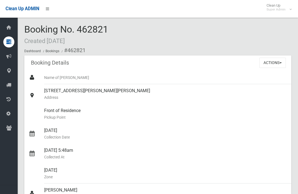
scroll to position [349, 0]
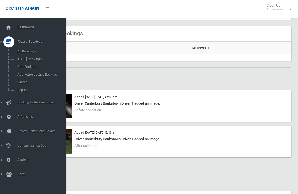
click at [17, 82] on span "Search" at bounding box center [39, 82] width 46 height 4
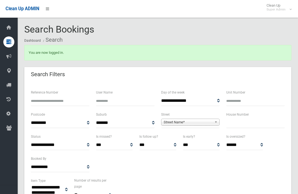
select select
click at [245, 125] on input "text" at bounding box center [255, 123] width 58 height 10
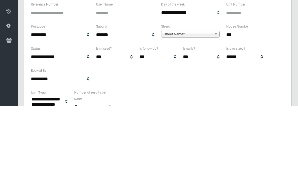
type input "***"
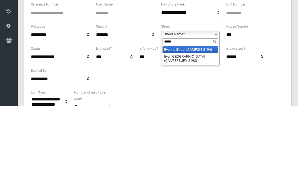
type input "******"
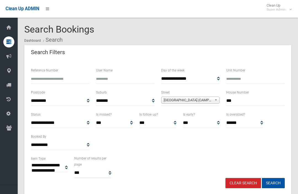
select select
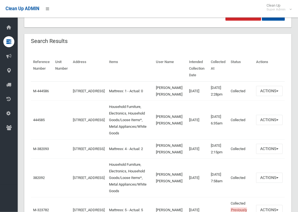
scroll to position [172, 0]
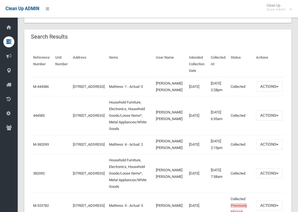
click at [39, 118] on link "444585" at bounding box center [39, 116] width 12 height 4
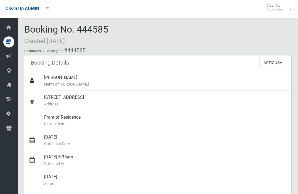
click at [277, 63] on button "Actions" at bounding box center [272, 63] width 26 height 10
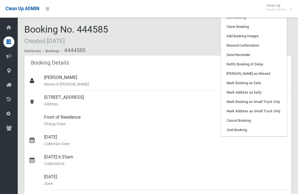
click at [265, 27] on link "Clone Booking" at bounding box center [254, 26] width 66 height 9
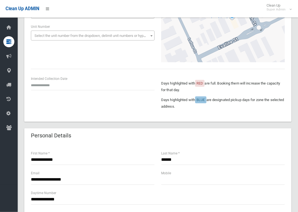
scroll to position [87, 0]
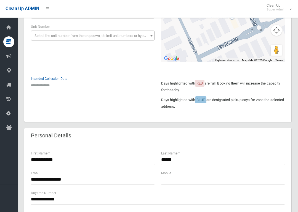
click at [52, 83] on input "text" at bounding box center [93, 85] width 124 height 10
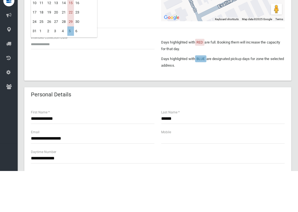
click at [72, 39] on td "15" at bounding box center [70, 43] width 7 height 9
type input "**********"
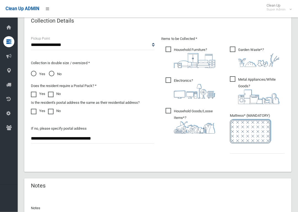
scroll to position [297, 0]
click at [249, 157] on ul "Garden Waste* ?" at bounding box center [254, 103] width 59 height 117
click at [242, 148] on input "text" at bounding box center [257, 148] width 55 height 10
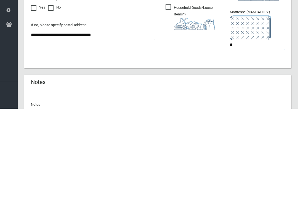
type input "*"
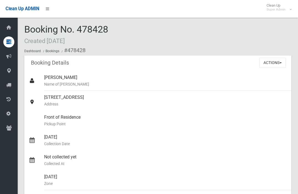
click at [277, 64] on button "Actions" at bounding box center [272, 63] width 26 height 10
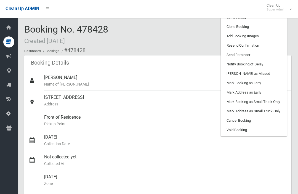
click at [227, 36] on link "Add Booking Images" at bounding box center [254, 35] width 66 height 9
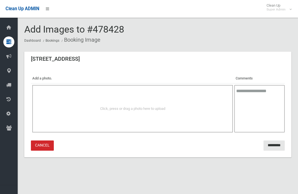
click at [56, 106] on div "Click, press or drag a photo here to upload" at bounding box center [132, 108] width 188 height 7
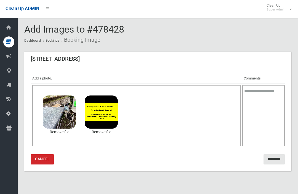
click at [278, 158] on input "*********" at bounding box center [273, 159] width 21 height 10
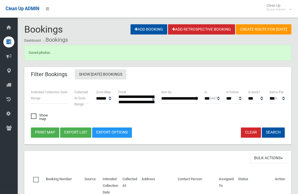
select select
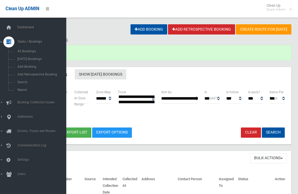
click at [23, 86] on link "Search" at bounding box center [33, 82] width 66 height 8
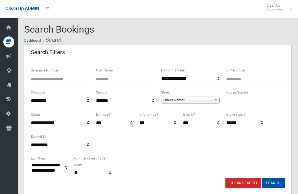
select select
click at [251, 104] on input "text" at bounding box center [255, 101] width 58 height 10
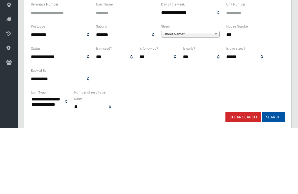
type input "**"
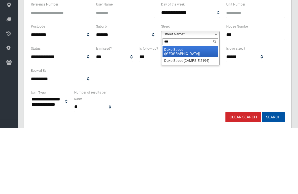
type input "****"
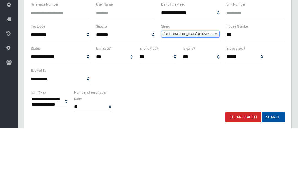
scroll to position [66, 0]
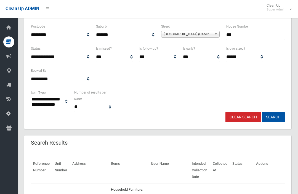
click at [274, 119] on button "Search" at bounding box center [273, 117] width 23 height 10
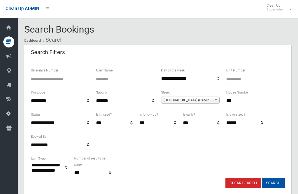
select select
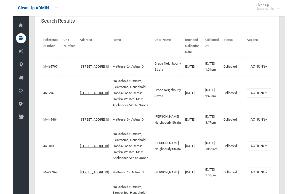
scroll to position [185, 0]
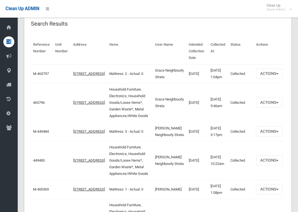
click at [31, 116] on td "465796" at bounding box center [42, 102] width 22 height 39
click at [33, 105] on link "465796" at bounding box center [39, 103] width 12 height 4
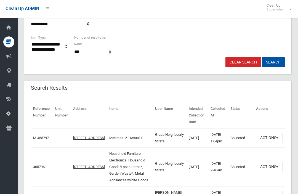
scroll to position [0, 0]
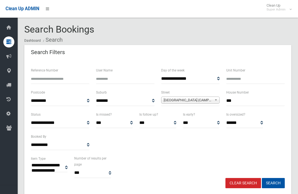
click at [252, 102] on input "**" at bounding box center [255, 101] width 58 height 10
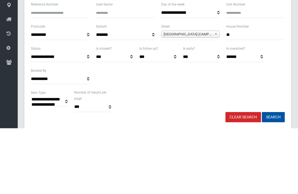
type input "*"
type input "***"
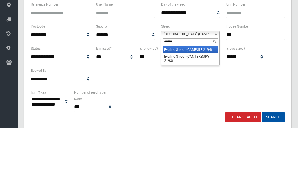
type input "*******"
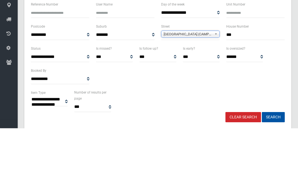
scroll to position [66, 0]
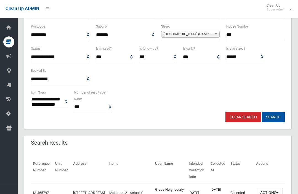
click at [279, 112] on button "Search" at bounding box center [273, 117] width 23 height 10
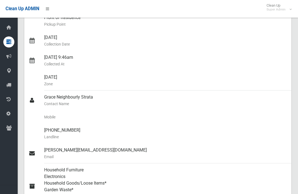
scroll to position [85, 0]
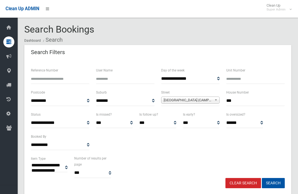
select select
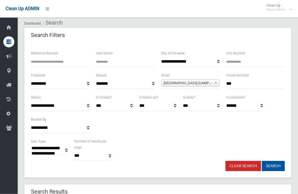
scroll to position [16, 0]
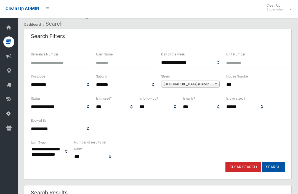
click at [254, 84] on input "***" at bounding box center [255, 85] width 58 height 10
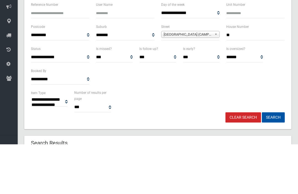
type input "*"
type input "**"
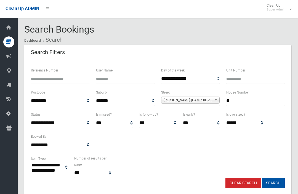
select select
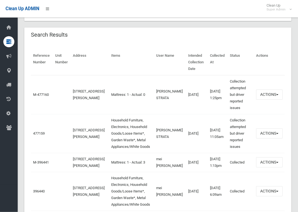
scroll to position [175, 0]
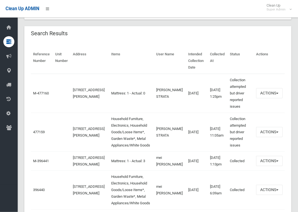
click at [38, 131] on link "477159" at bounding box center [39, 132] width 12 height 4
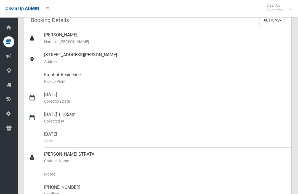
scroll to position [8, 0]
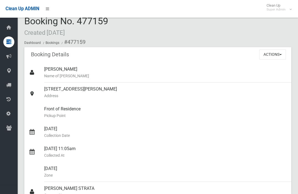
click at [280, 56] on button "Actions" at bounding box center [272, 54] width 26 height 10
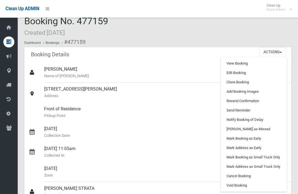
click at [262, 130] on link "[PERSON_NAME] as Missed" at bounding box center [254, 128] width 66 height 9
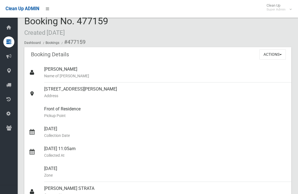
scroll to position [101, 0]
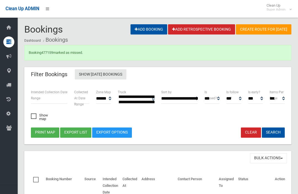
select select
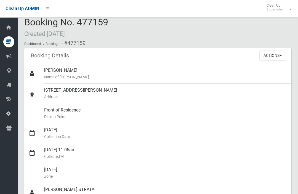
scroll to position [6, 0]
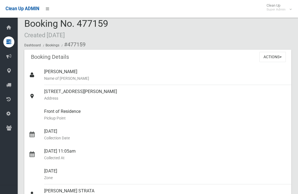
click at [273, 54] on button "Actions" at bounding box center [272, 57] width 26 height 10
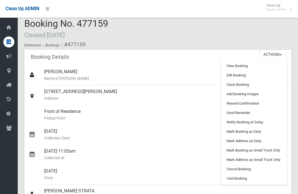
click at [261, 75] on link "Edit Booking" at bounding box center [254, 75] width 66 height 9
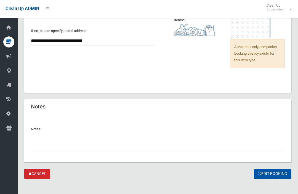
click at [168, 143] on input "text" at bounding box center [158, 145] width 254 height 10
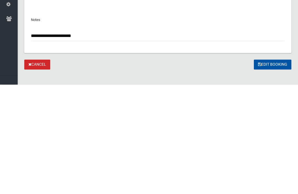
type input "**********"
click at [268, 169] on button "Edit Booking" at bounding box center [272, 174] width 37 height 10
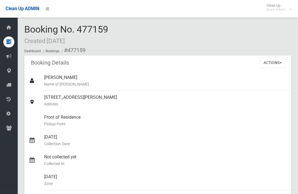
click at [14, 9] on span "Clean Up ADMIN" at bounding box center [23, 8] width 34 height 5
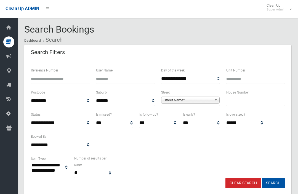
select select
click at [236, 105] on input "text" at bounding box center [255, 101] width 58 height 10
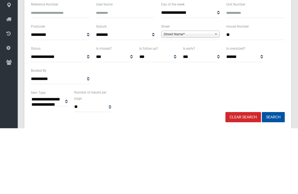
type input "**"
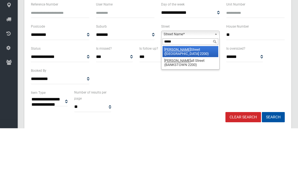
type input "******"
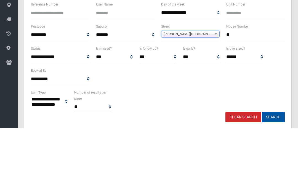
scroll to position [66, 0]
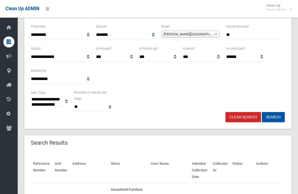
click at [268, 116] on button "Search" at bounding box center [273, 117] width 23 height 10
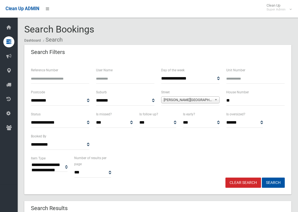
select select
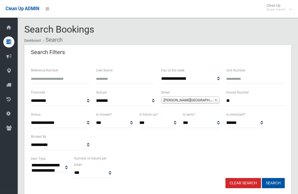
click at [254, 104] on input "**" at bounding box center [255, 101] width 58 height 10
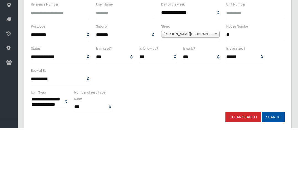
type input "**"
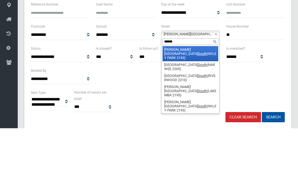
type input "*******"
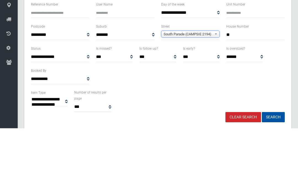
scroll to position [66, 0]
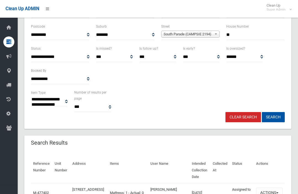
click at [273, 112] on button "Search" at bounding box center [273, 117] width 23 height 10
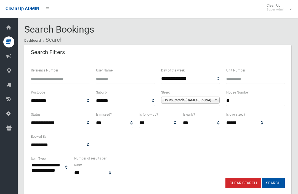
select select
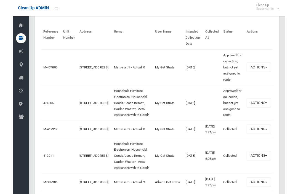
scroll to position [201, 0]
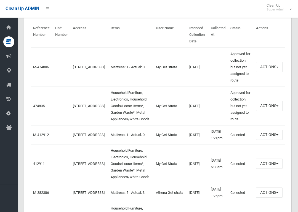
click at [33, 166] on link "412911" at bounding box center [39, 164] width 12 height 4
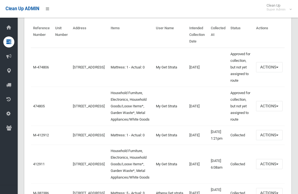
click at [35, 108] on link "474805" at bounding box center [39, 106] width 12 height 4
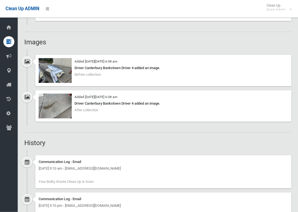
scroll to position [451, 0]
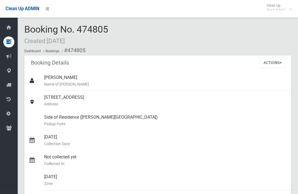
click at [271, 64] on button "Actions" at bounding box center [272, 63] width 26 height 10
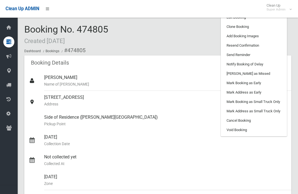
click at [266, 35] on link "Add Booking Images" at bounding box center [254, 35] width 66 height 9
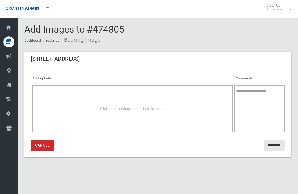
click at [135, 116] on div "Click, press or drag a photo here to upload" at bounding box center [132, 108] width 200 height 47
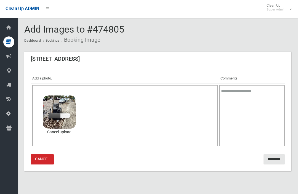
click at [249, 109] on textarea at bounding box center [252, 115] width 66 height 61
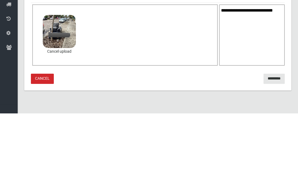
scroll to position [7, 0]
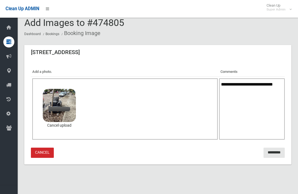
type textarea "**********"
click at [101, 108] on div "Click, press or drag a photo here to upload 3.8 MB IMG_2479.jpeg Check Error Ca…" at bounding box center [124, 108] width 185 height 61
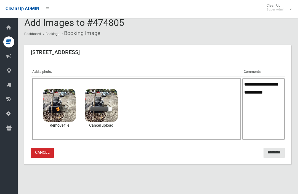
click at [100, 125] on link "Cancel upload" at bounding box center [101, 125] width 33 height 7
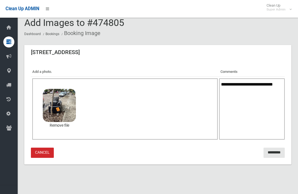
click at [275, 151] on input "*********" at bounding box center [273, 152] width 21 height 10
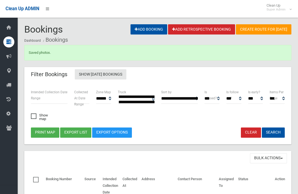
select select
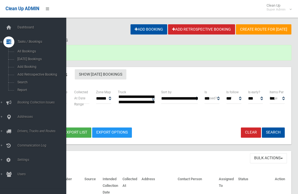
click at [22, 84] on span "Search" at bounding box center [39, 82] width 46 height 4
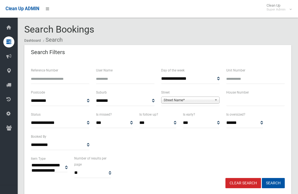
select select
click at [258, 102] on input "text" at bounding box center [255, 101] width 58 height 10
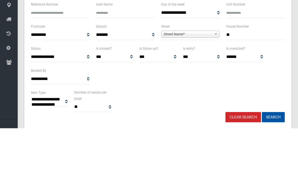
type input "**"
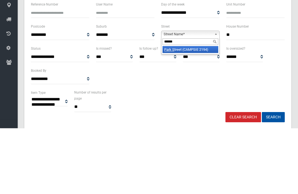
type input "*******"
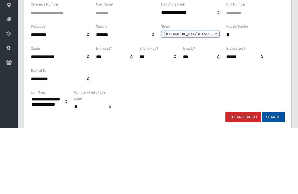
click at [273, 178] on button "Search" at bounding box center [273, 183] width 23 height 10
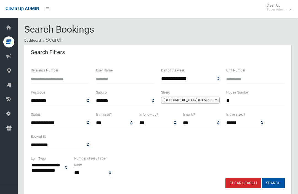
select select
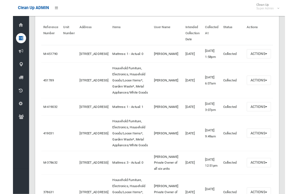
scroll to position [201, 0]
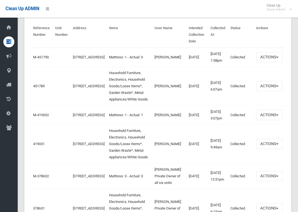
click at [36, 88] on link "451789" at bounding box center [39, 86] width 12 height 4
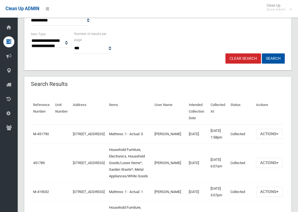
scroll to position [162, 0]
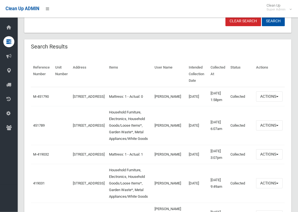
click at [40, 128] on link "451789" at bounding box center [39, 126] width 12 height 4
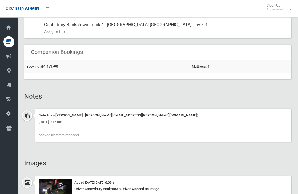
scroll to position [318, 0]
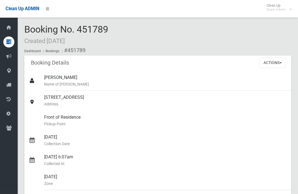
click at [280, 65] on button "Actions" at bounding box center [272, 63] width 26 height 10
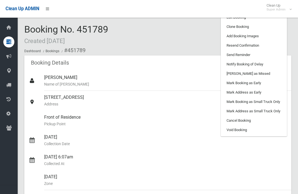
click at [269, 27] on link "Clone Booking" at bounding box center [254, 26] width 66 height 9
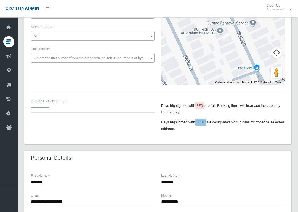
scroll to position [65, 0]
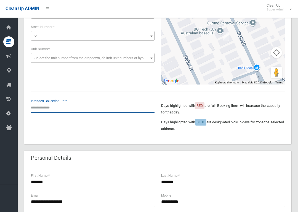
click at [40, 108] on input "text" at bounding box center [93, 108] width 124 height 10
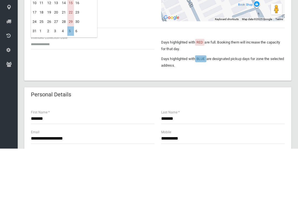
click at [71, 62] on td "15" at bounding box center [70, 66] width 7 height 9
type input "**********"
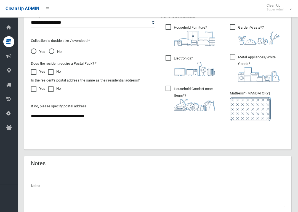
scroll to position [346, 0]
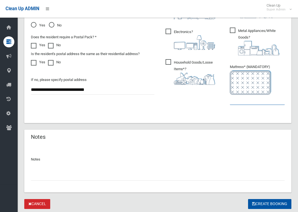
click at [265, 103] on input "text" at bounding box center [257, 100] width 55 height 10
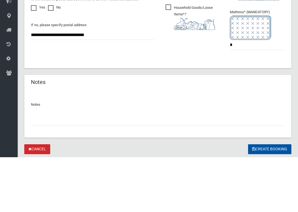
scroll to position [362, 0]
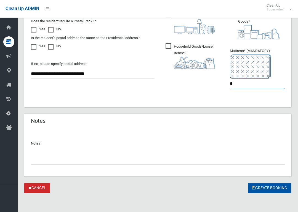
type input "*"
click at [275, 183] on button "Create Booking" at bounding box center [269, 188] width 43 height 10
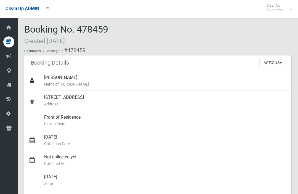
click at [277, 60] on button "Actions" at bounding box center [272, 63] width 26 height 10
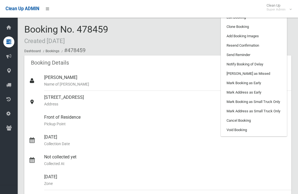
click at [267, 36] on link "Add Booking Images" at bounding box center [254, 35] width 66 height 9
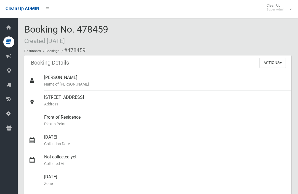
click at [274, 63] on button "Actions" at bounding box center [272, 63] width 26 height 10
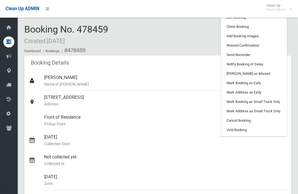
click at [267, 34] on link "Add Booking Images" at bounding box center [254, 35] width 66 height 9
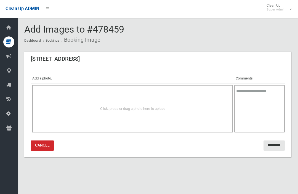
click at [163, 103] on div "Click, press or drag a photo here to upload" at bounding box center [132, 108] width 200 height 47
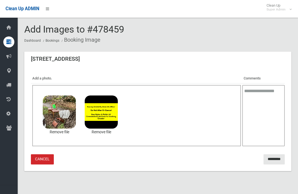
click at [271, 159] on input "*********" at bounding box center [273, 159] width 21 height 10
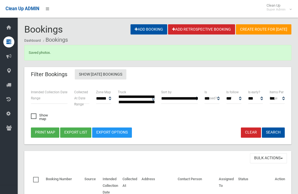
select select
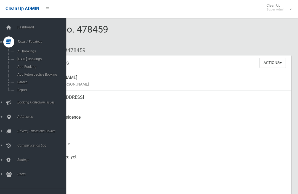
click at [9, 28] on icon at bounding box center [9, 27] width 6 height 11
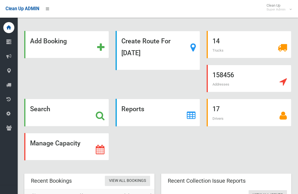
click at [0, 54] on link "Booking Collection Issues" at bounding box center [9, 56] width 18 height 11
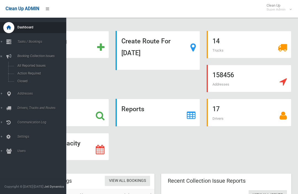
click at [82, 109] on div "Search" at bounding box center [66, 112] width 85 height 27
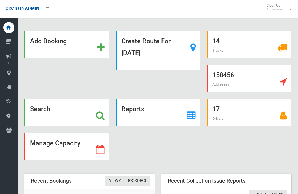
click at [73, 110] on div "Search" at bounding box center [66, 112] width 85 height 27
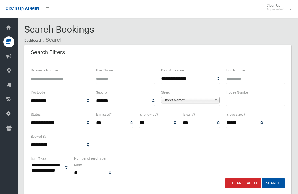
select select
click at [236, 102] on input "text" at bounding box center [255, 101] width 58 height 10
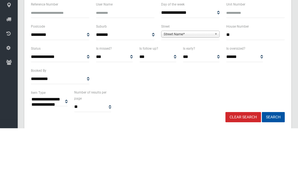
type input "**"
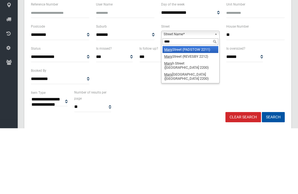
type input "*****"
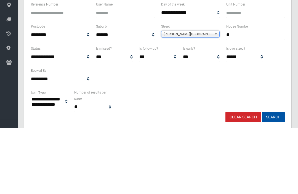
scroll to position [66, 0]
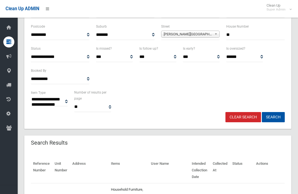
click at [275, 117] on button "Search" at bounding box center [273, 117] width 23 height 10
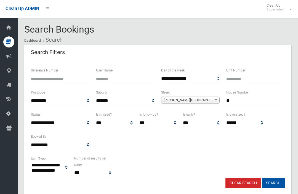
select select
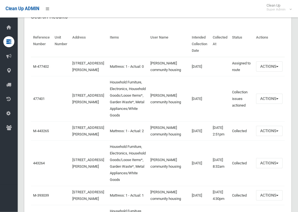
scroll to position [229, 0]
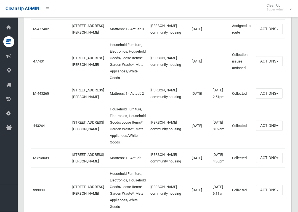
click at [37, 64] on link "477401" at bounding box center [39, 62] width 12 height 4
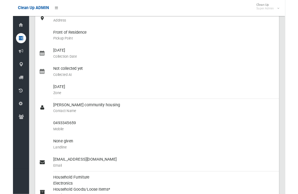
scroll to position [82, 0]
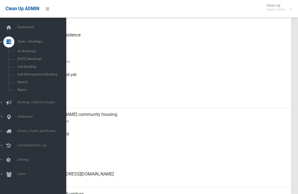
click at [19, 83] on span "Search" at bounding box center [39, 82] width 46 height 4
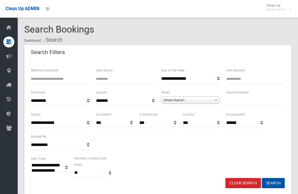
select select
click at [259, 101] on input "text" at bounding box center [255, 101] width 58 height 10
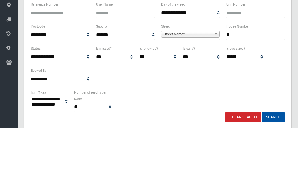
type input "**"
click at [207, 97] on span "Street Name*" at bounding box center [187, 100] width 49 height 7
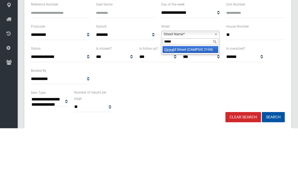
type input "******"
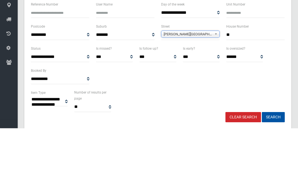
scroll to position [66, 0]
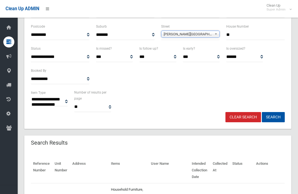
click at [278, 114] on button "Search" at bounding box center [273, 117] width 23 height 10
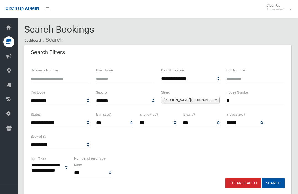
select select
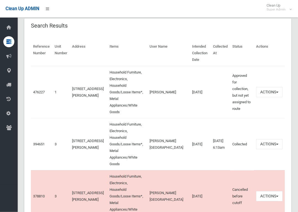
scroll to position [183, 0]
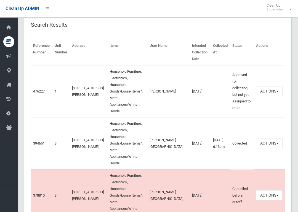
click at [32, 85] on td "476227" at bounding box center [42, 92] width 22 height 52
click at [39, 90] on link "476227" at bounding box center [39, 92] width 12 height 4
